Goal: Transaction & Acquisition: Download file/media

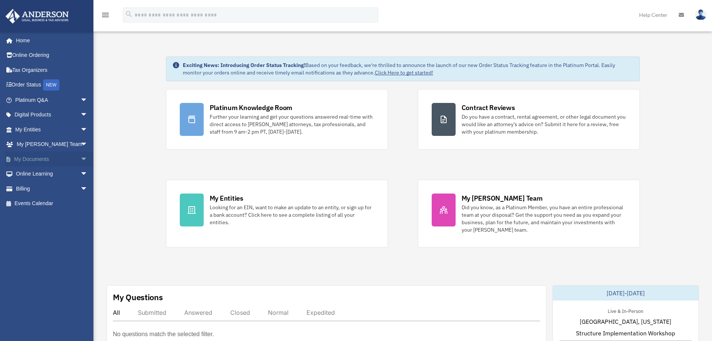
click at [70, 158] on link "My Documents arrow_drop_down" at bounding box center [52, 158] width 94 height 15
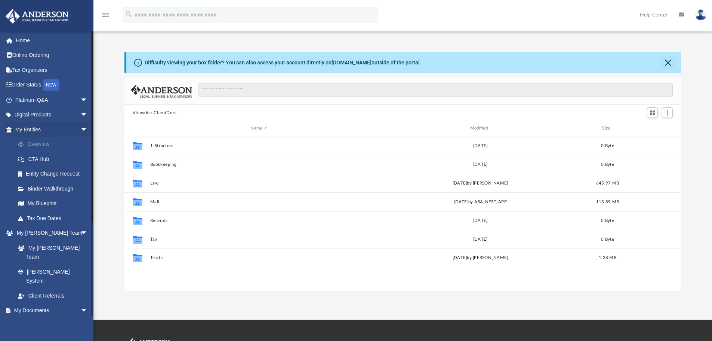
scroll to position [165, 551]
click at [47, 119] on link "Digital Products arrow_drop_down" at bounding box center [52, 114] width 94 height 15
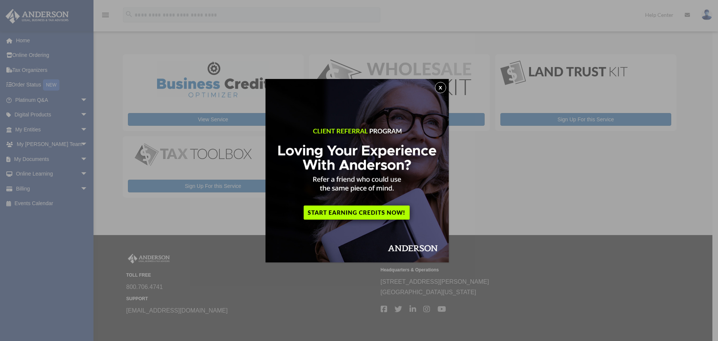
click at [444, 87] on button "x" at bounding box center [440, 87] width 11 height 11
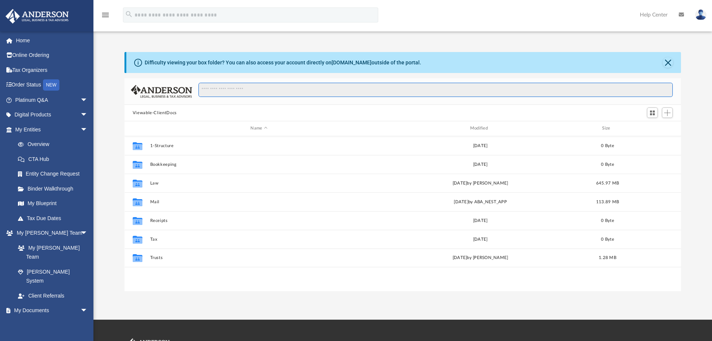
click at [251, 89] on input "Search files and folders" at bounding box center [436, 90] width 475 height 14
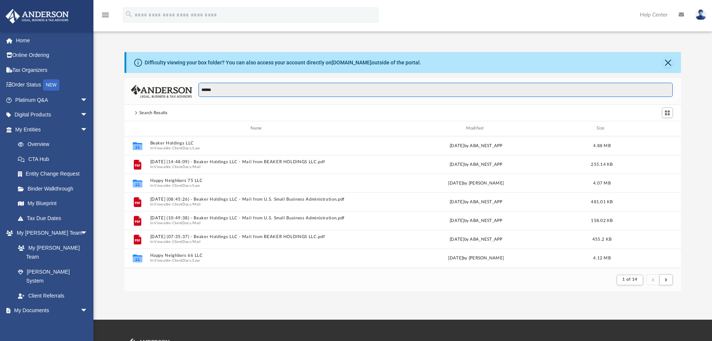
scroll to position [141, 551]
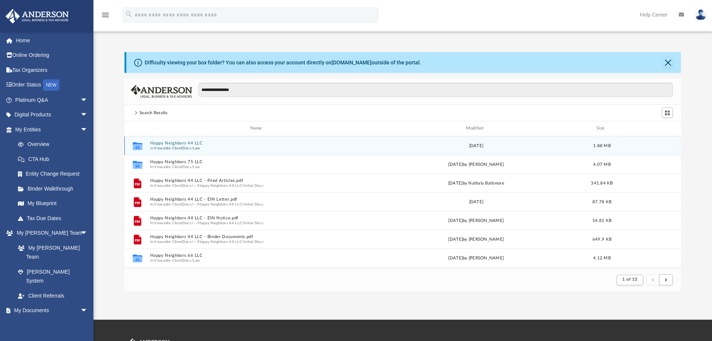
click at [224, 146] on span "In Viewable-ClientDocs / Law" at bounding box center [257, 147] width 215 height 5
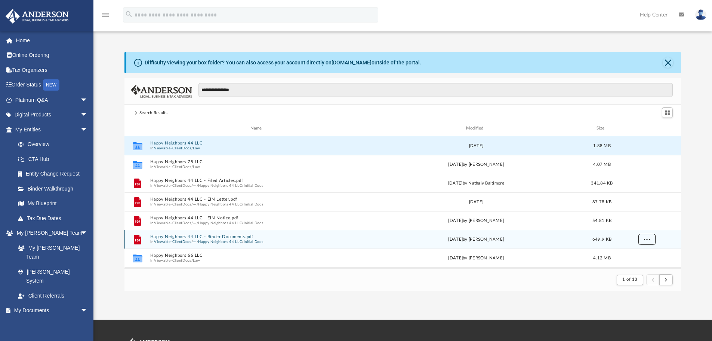
click at [650, 239] on button "More options" at bounding box center [646, 238] width 17 height 11
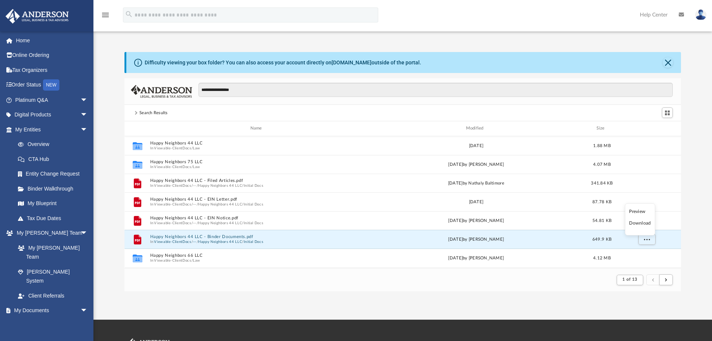
click at [647, 223] on li "Download" at bounding box center [640, 223] width 22 height 8
click at [247, 90] on input "**********" at bounding box center [436, 90] width 475 height 14
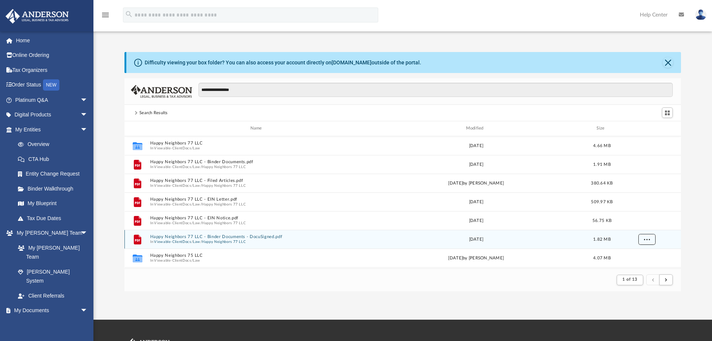
click at [649, 238] on span "More options" at bounding box center [647, 239] width 6 height 4
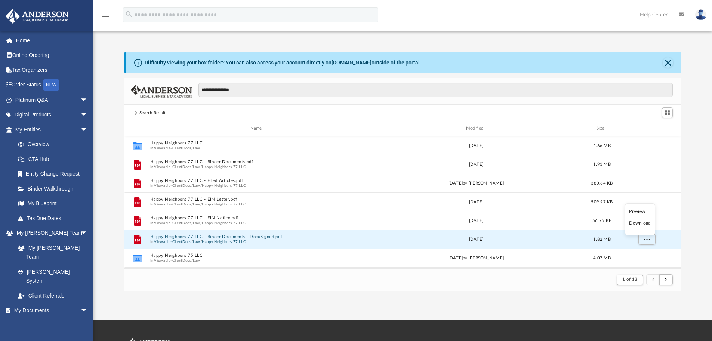
click at [645, 223] on li "Download" at bounding box center [640, 223] width 22 height 8
click at [234, 90] on input "**********" at bounding box center [436, 90] width 475 height 14
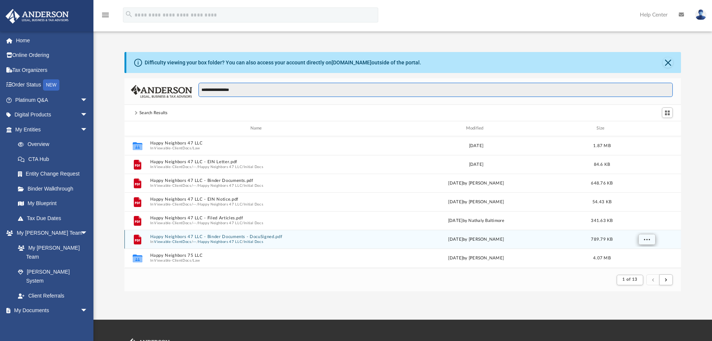
type input "**********"
click at [652, 242] on button "More options" at bounding box center [646, 238] width 17 height 11
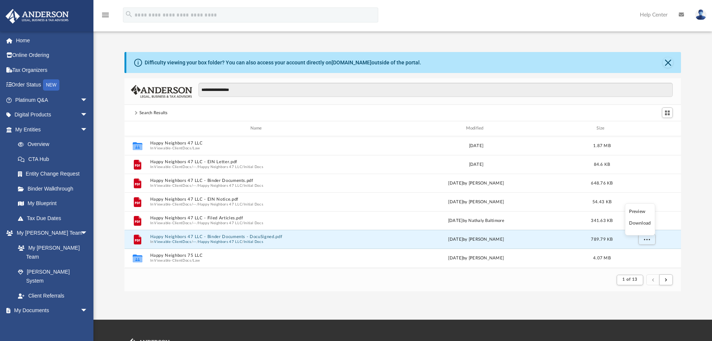
click at [644, 224] on li "Download" at bounding box center [640, 223] width 22 height 8
